Goal: Transaction & Acquisition: Purchase product/service

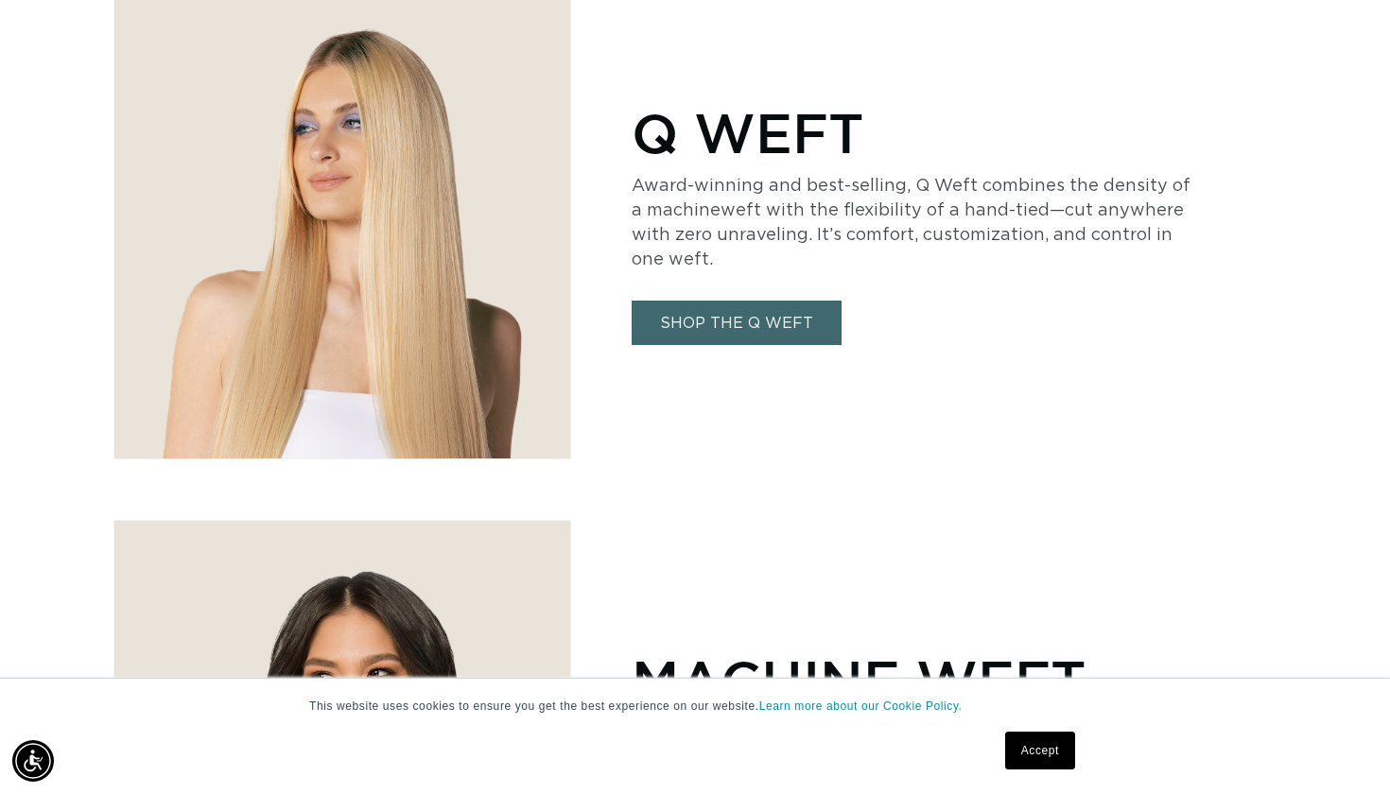
scroll to position [0, 2512]
click at [742, 320] on link "SHOP THE Q WEFT" at bounding box center [737, 323] width 210 height 44
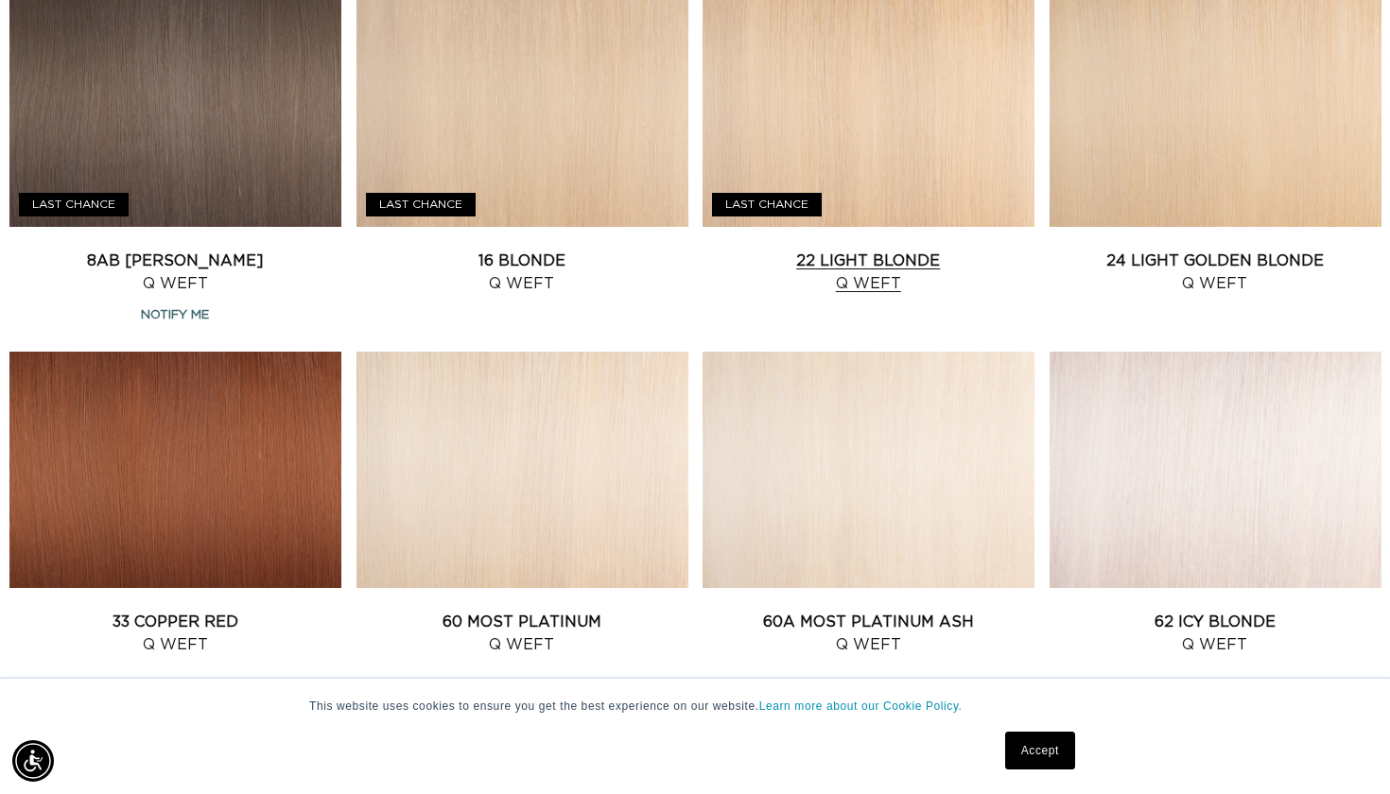
scroll to position [1530, 0]
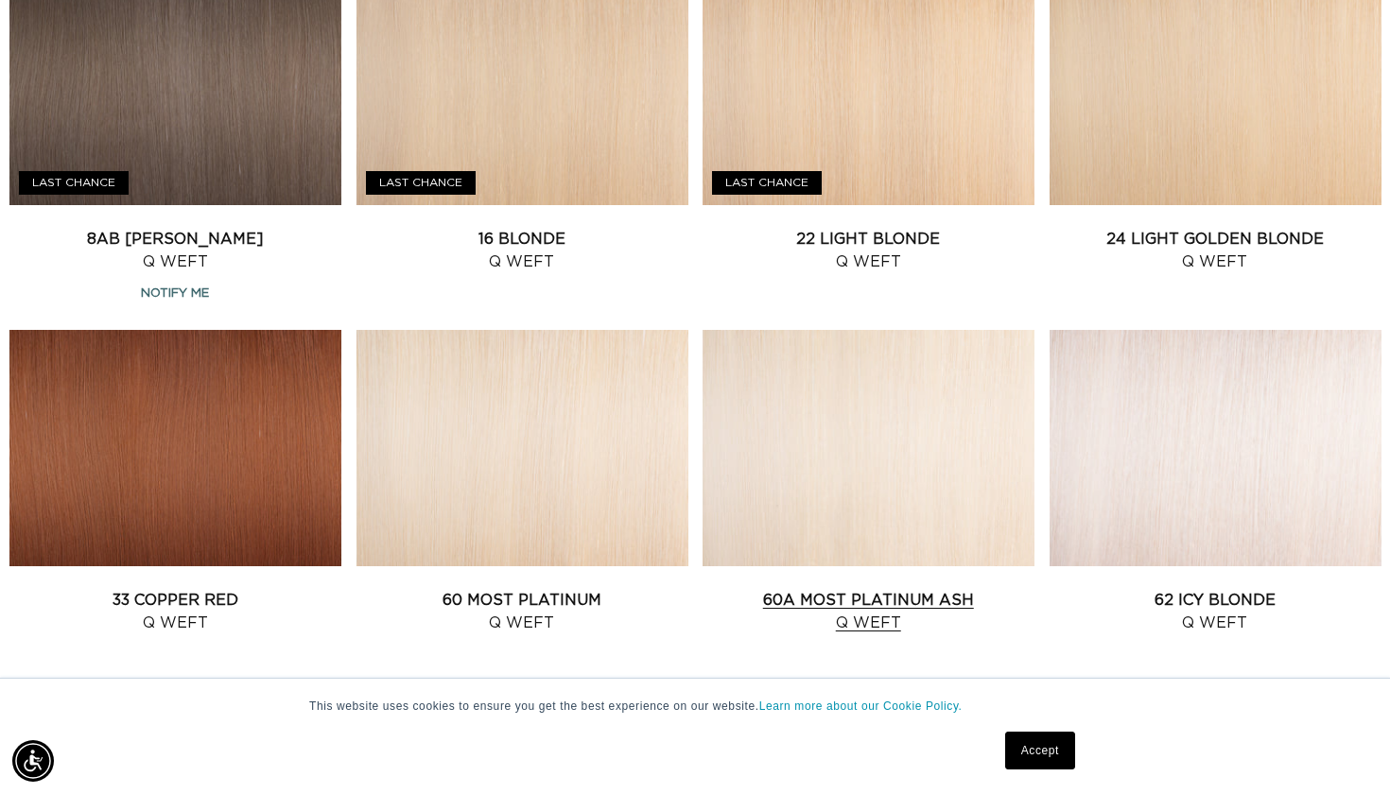
click at [800, 589] on link "60A Most Platinum Ash Q Weft" at bounding box center [869, 611] width 332 height 45
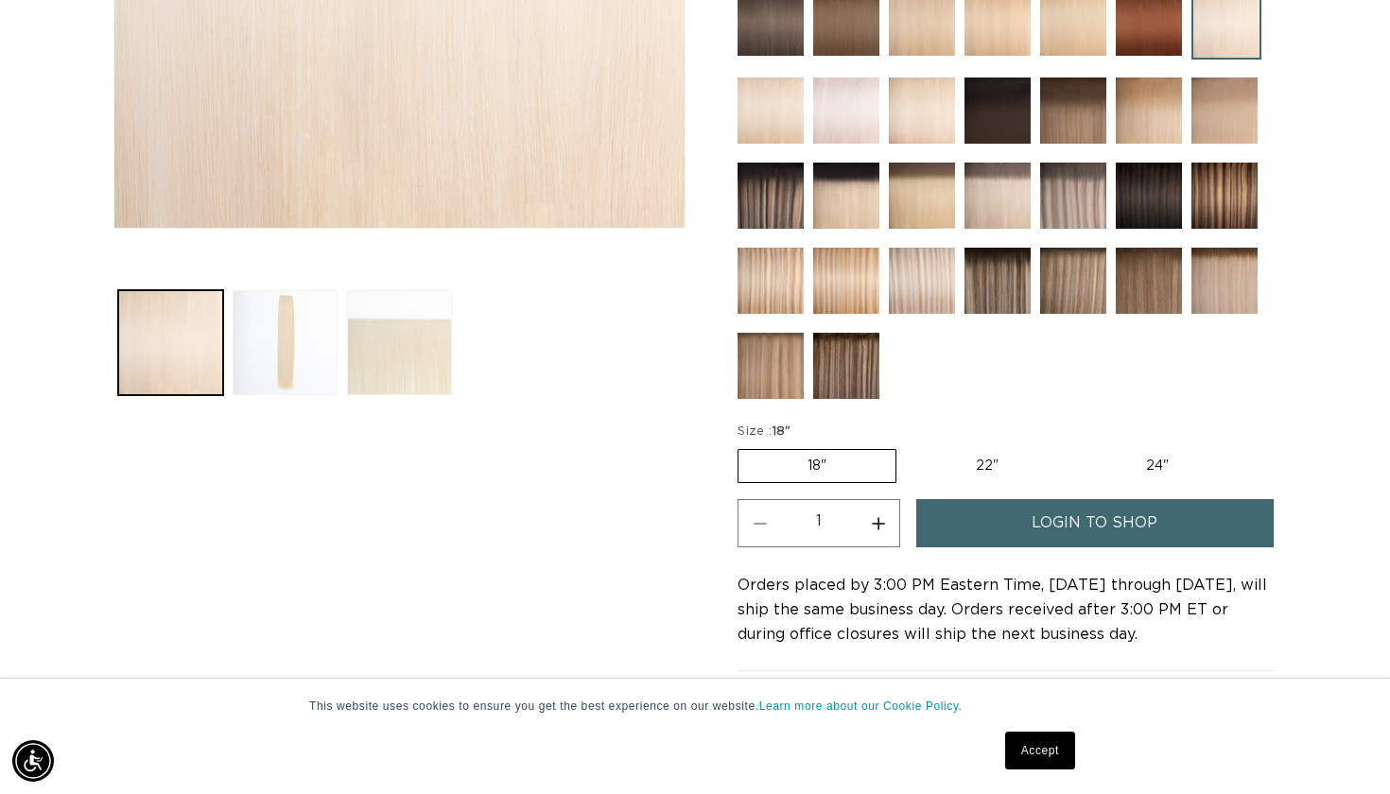
scroll to position [663, 0]
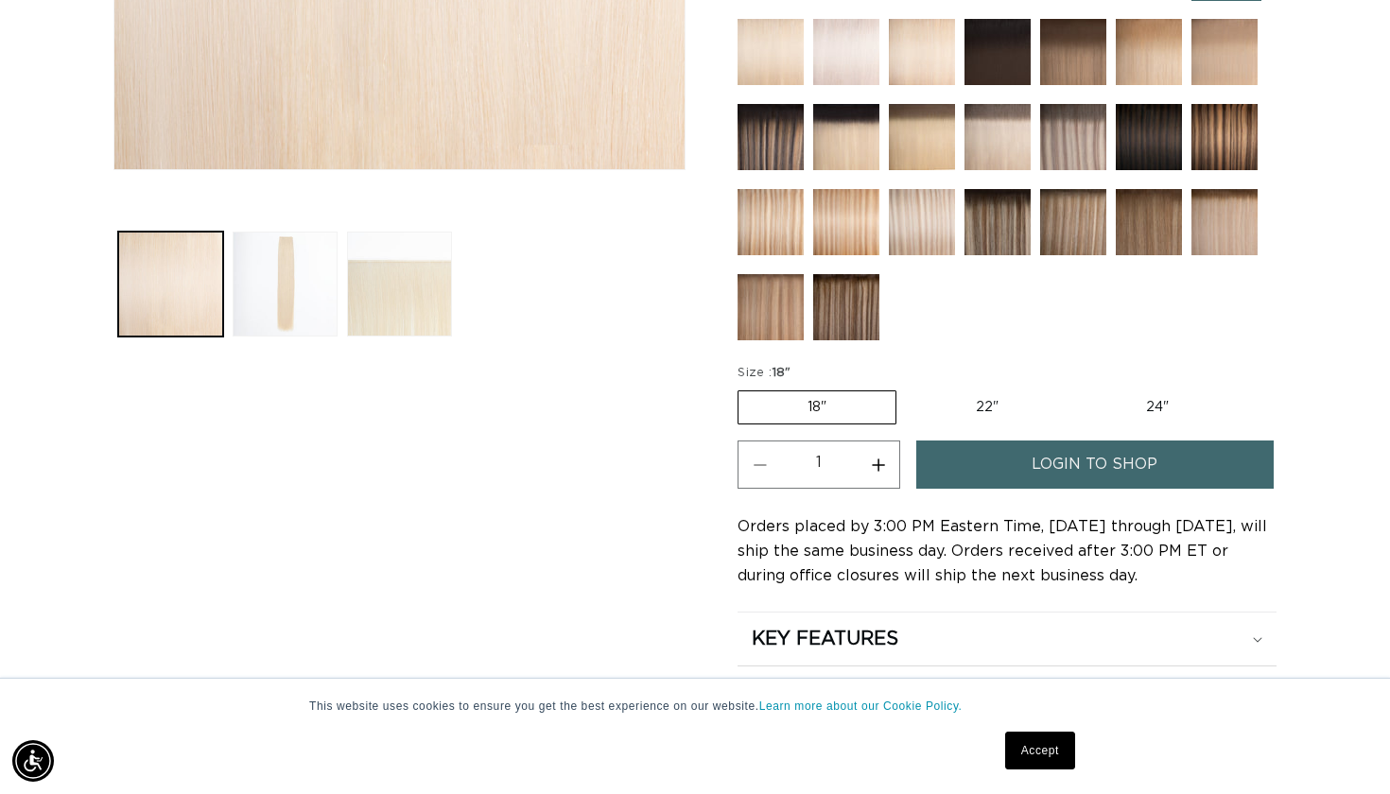
click at [1056, 476] on span "login to shop" at bounding box center [1095, 465] width 126 height 48
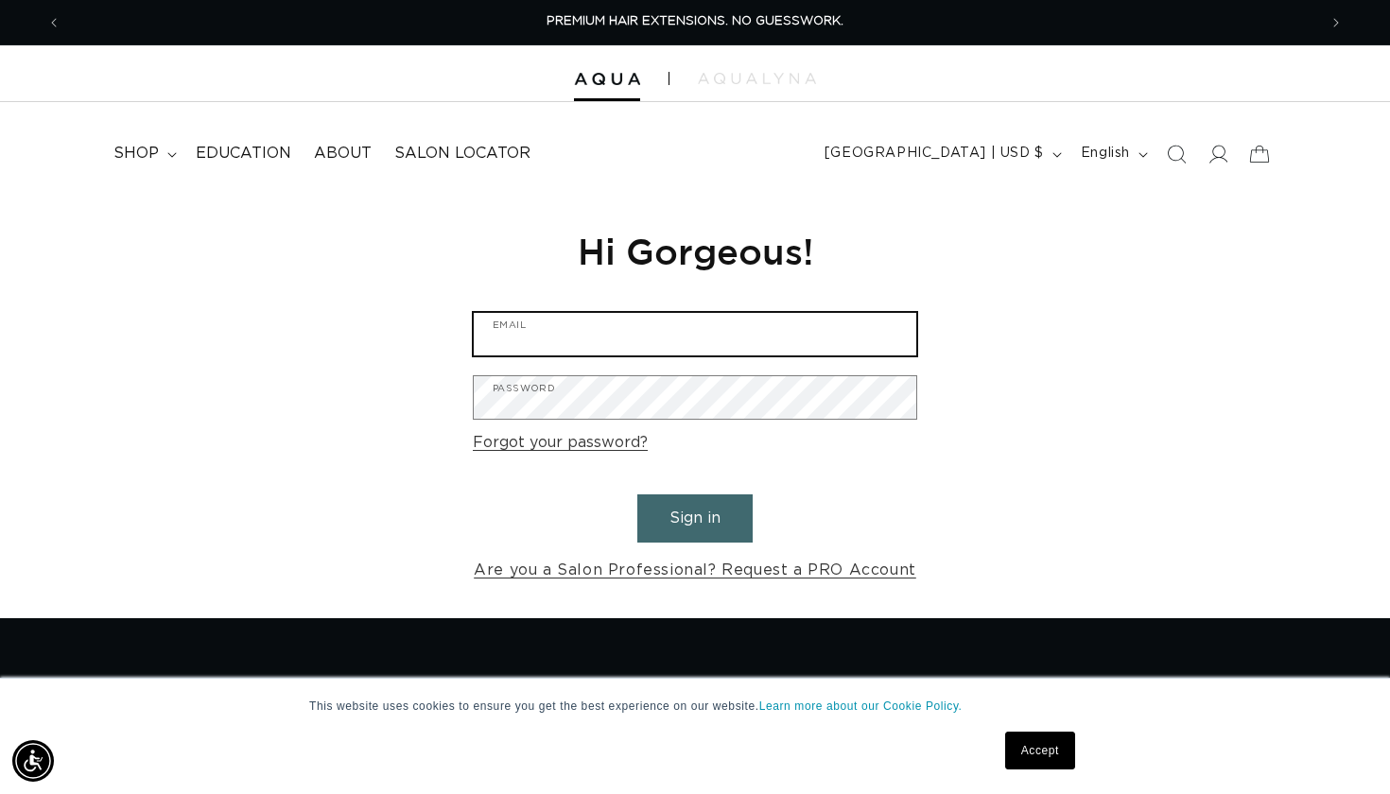
type input "[EMAIL_ADDRESS][DOMAIN_NAME]"
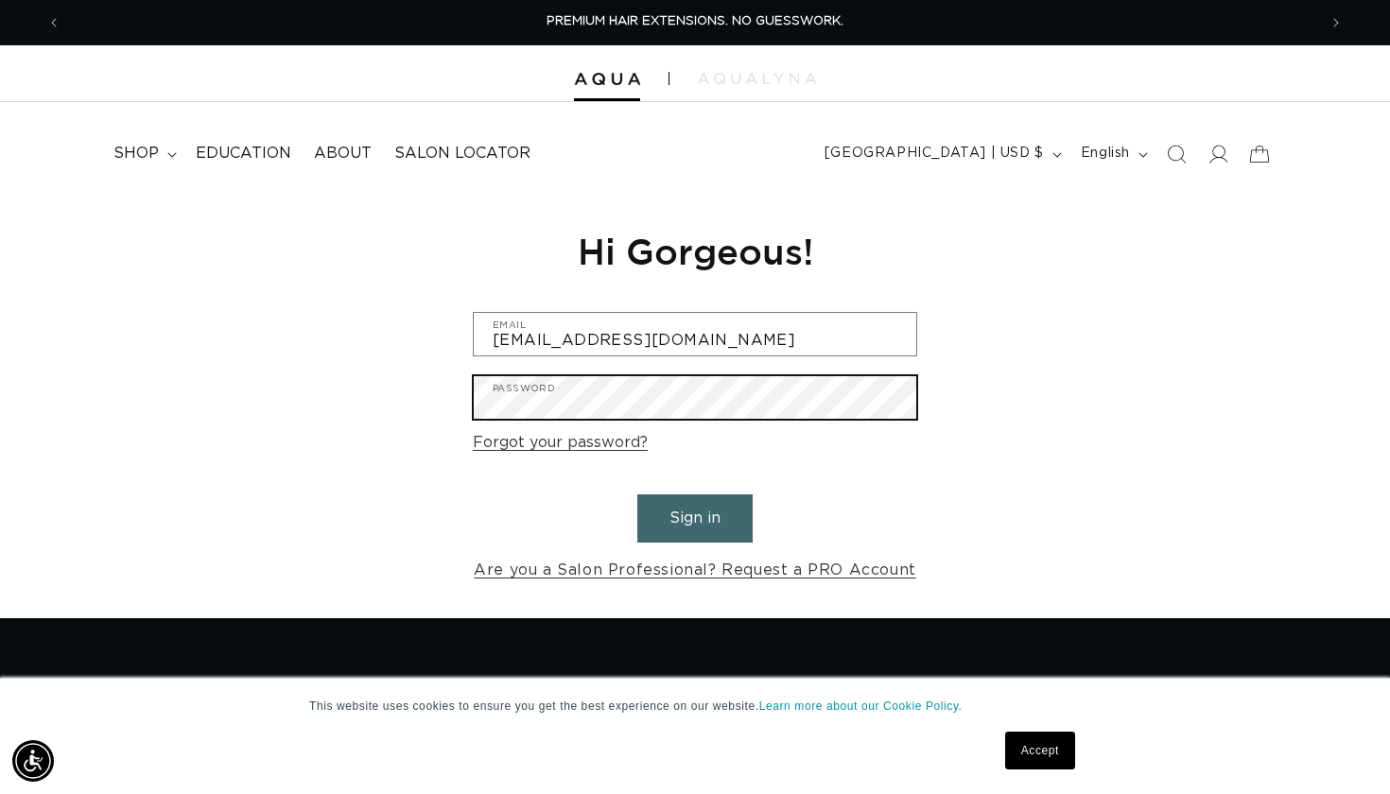
click at [695, 515] on button "Sign in" at bounding box center [694, 519] width 115 height 48
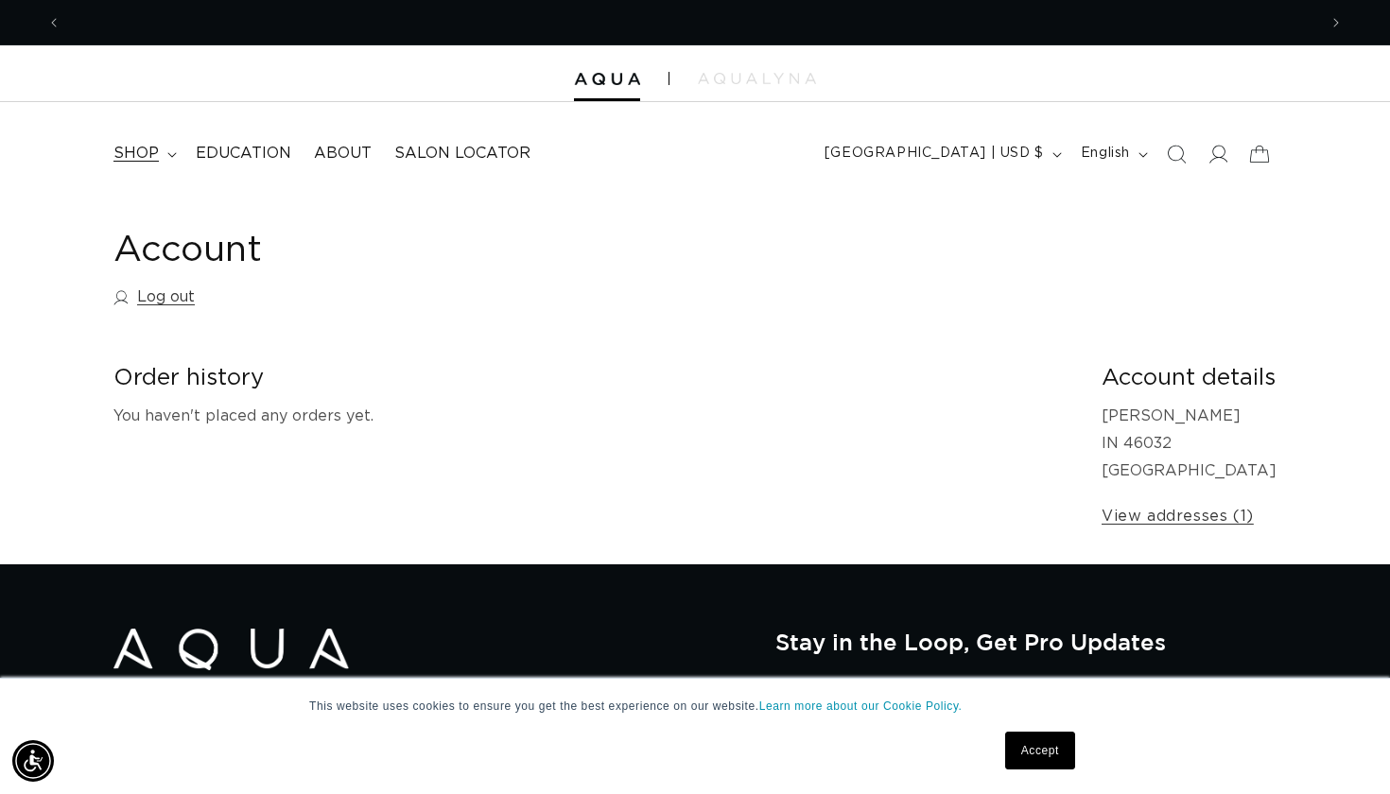
scroll to position [0, 2512]
click at [129, 147] on span "shop" at bounding box center [135, 154] width 45 height 20
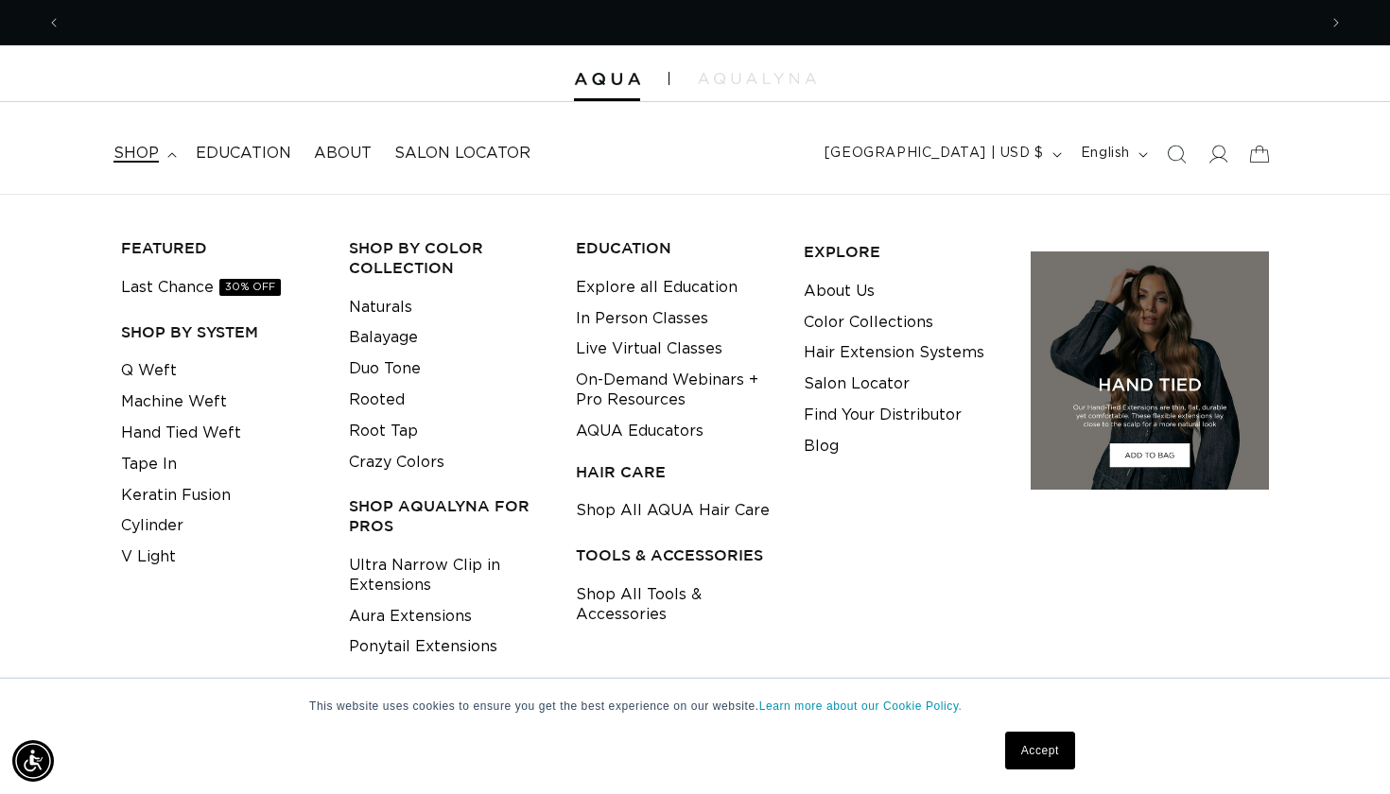
scroll to position [0, 0]
